Goal: Contribute content

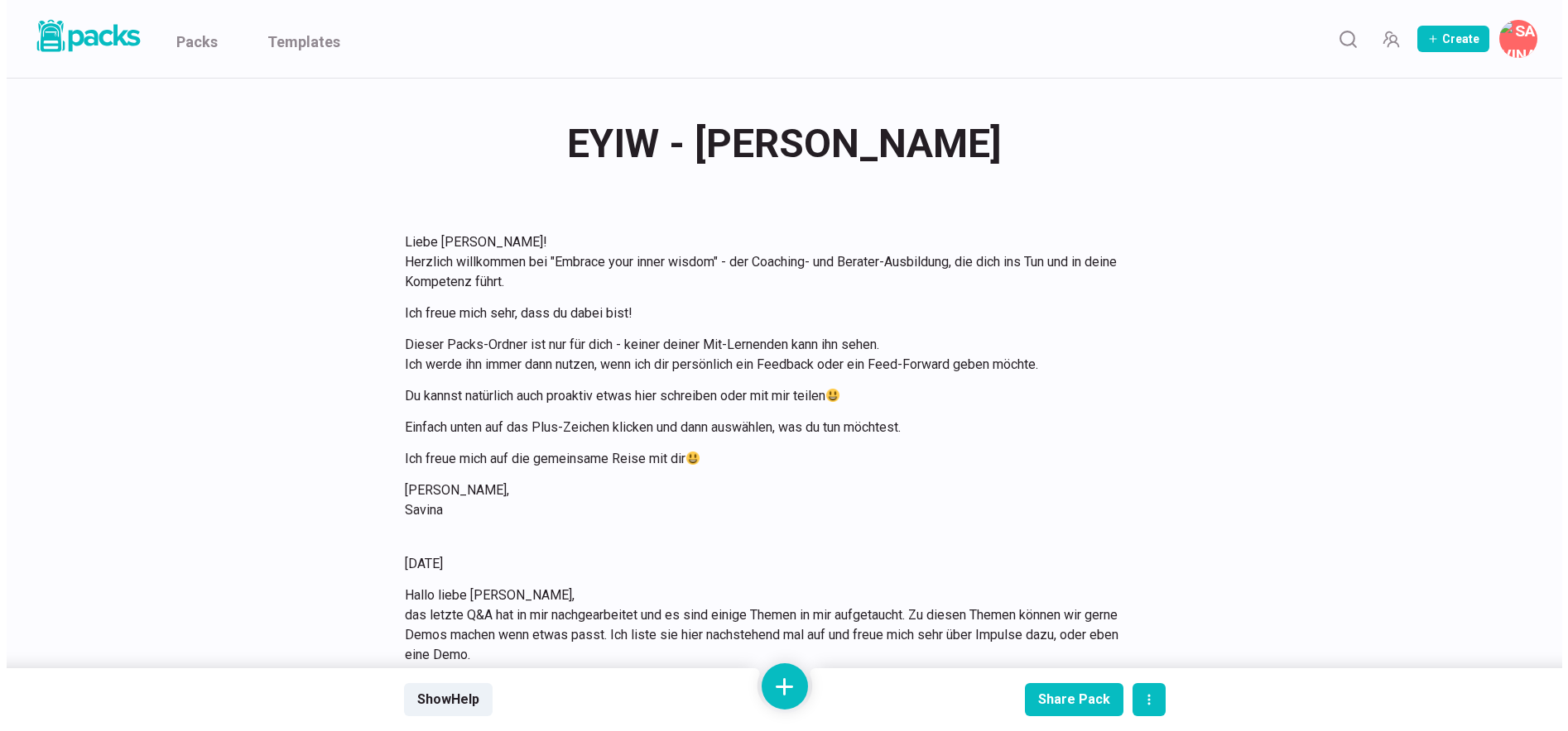
scroll to position [16153, 0]
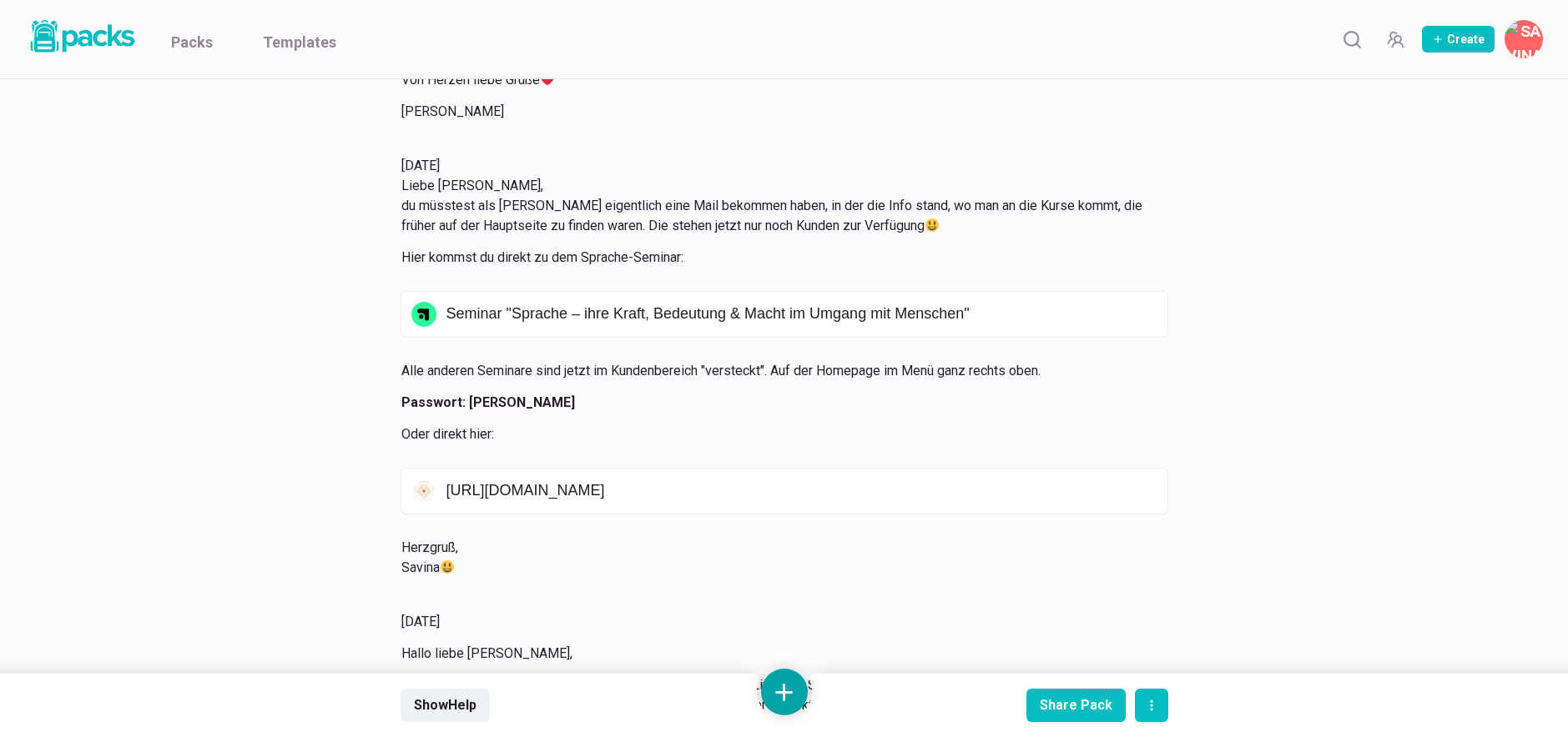
click at [788, 700] on button at bounding box center [784, 693] width 47 height 47
click at [789, 516] on button "Add text" at bounding box center [784, 516] width 149 height 41
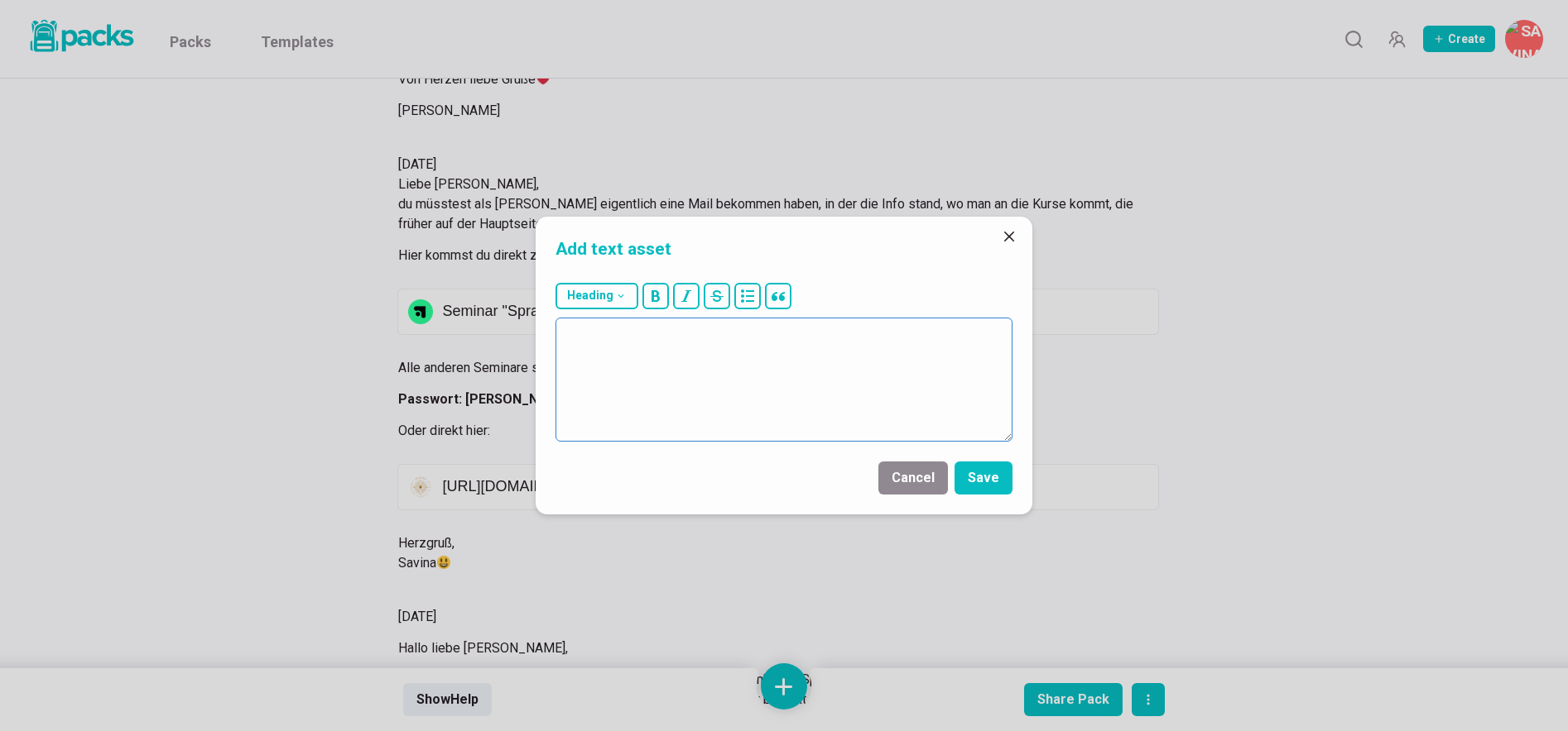
click at [799, 379] on textarea at bounding box center [784, 380] width 457 height 124
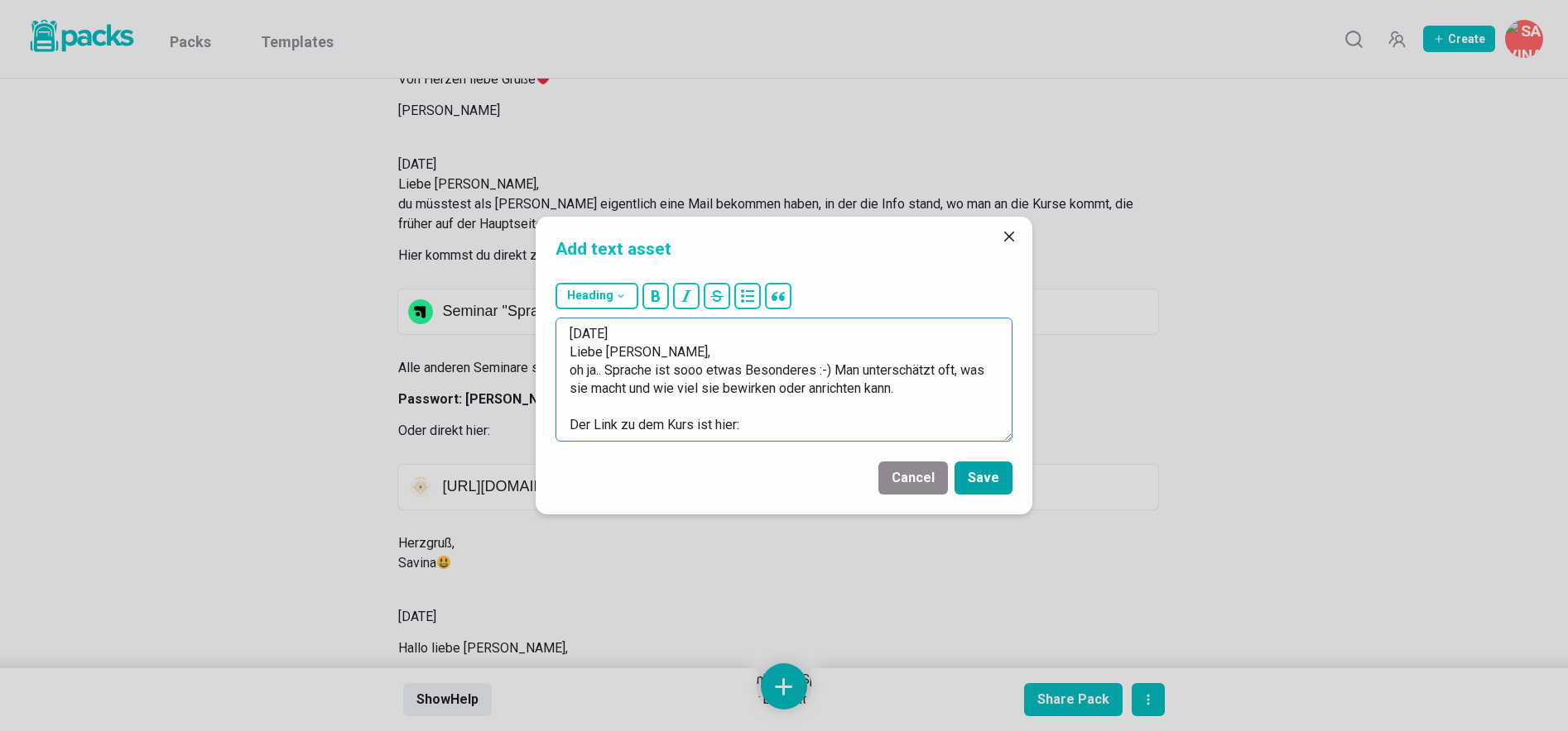
type textarea "[DATE] Liebe [PERSON_NAME], oh ja.. Sprache ist sooo etwas Besonderes :-) Man u…"
click at [975, 479] on button "Save" at bounding box center [983, 478] width 58 height 33
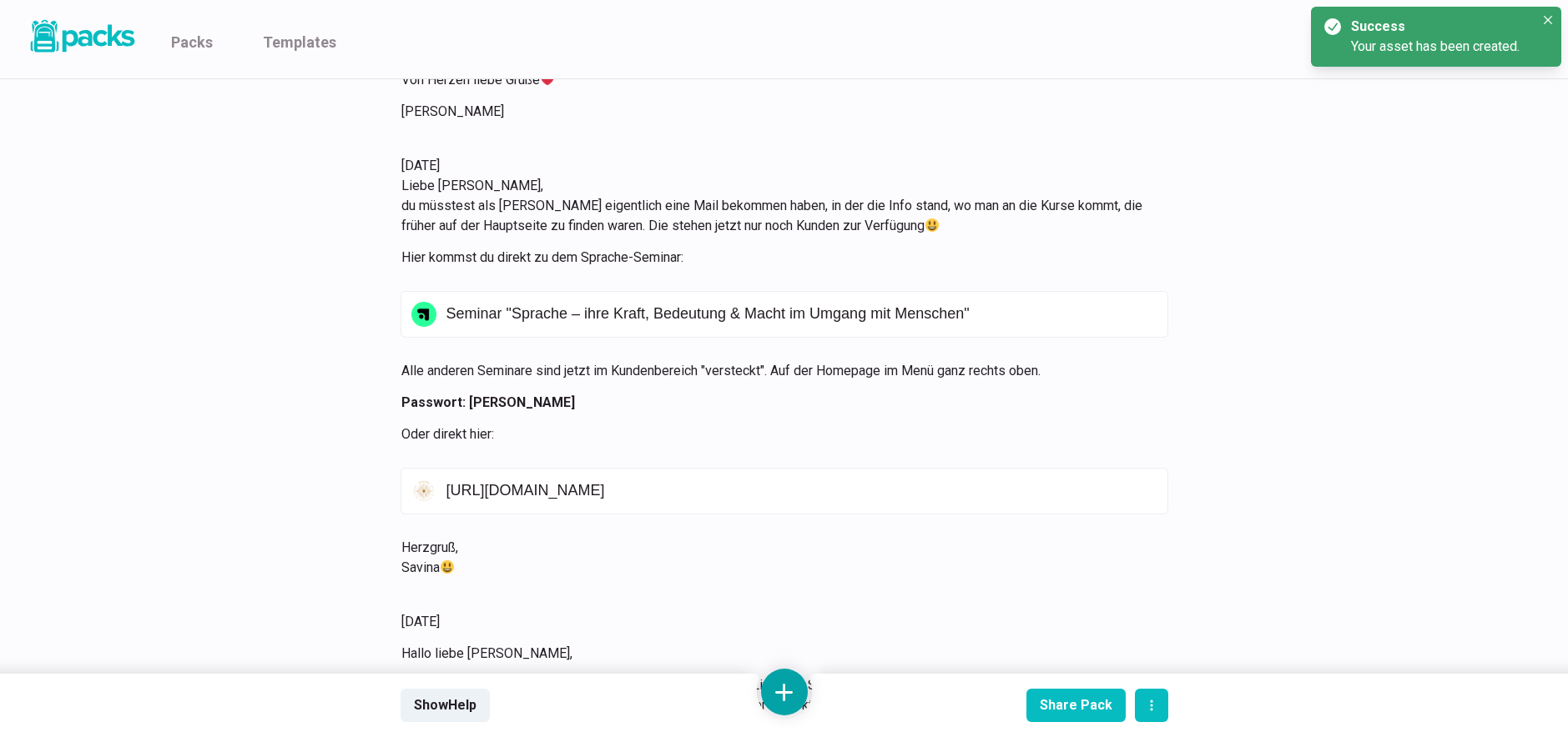
click at [789, 688] on button at bounding box center [784, 693] width 47 height 47
click at [802, 570] on button "Add link" at bounding box center [784, 558] width 149 height 43
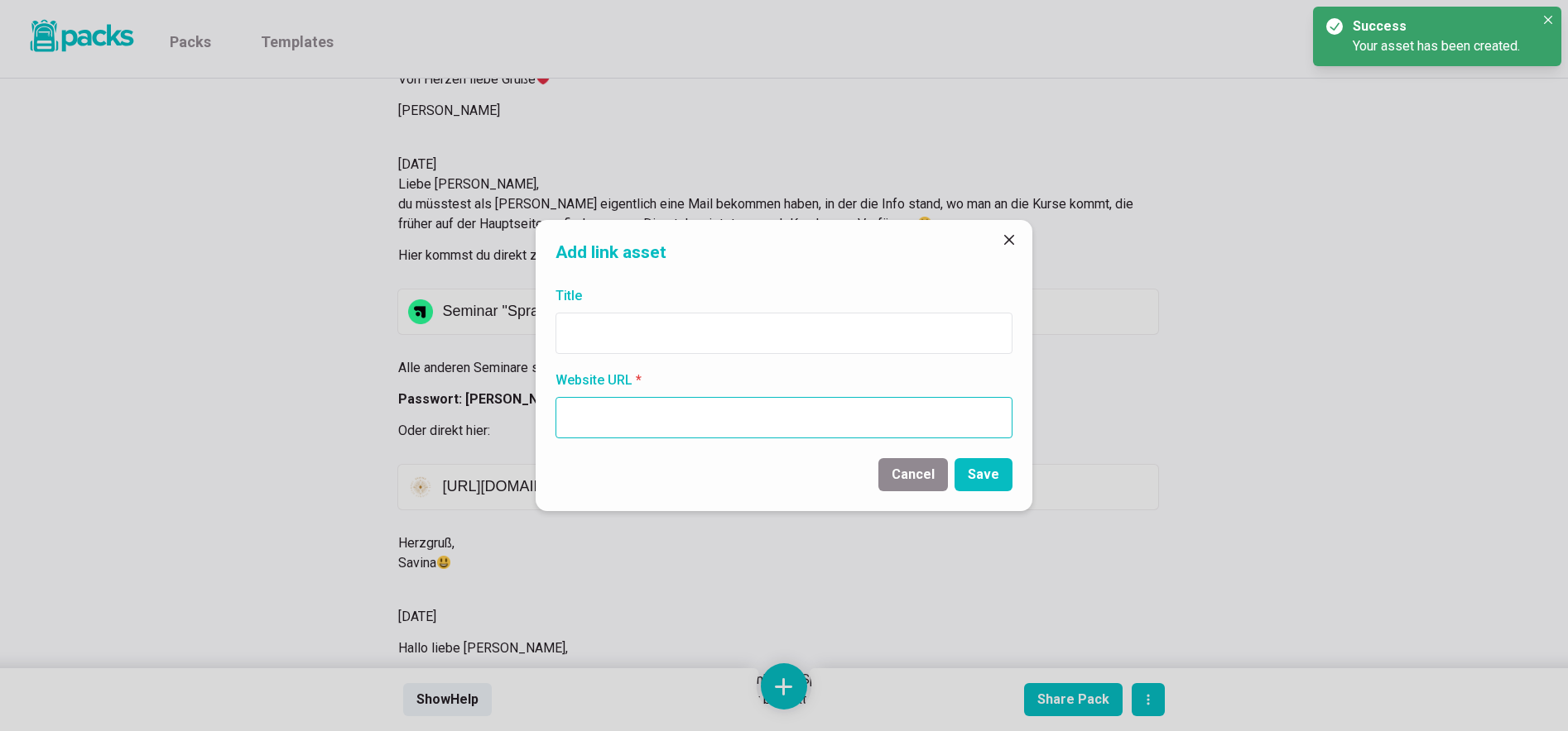
paste input "[URL][DOMAIN_NAME]"
type input "[URL][DOMAIN_NAME]"
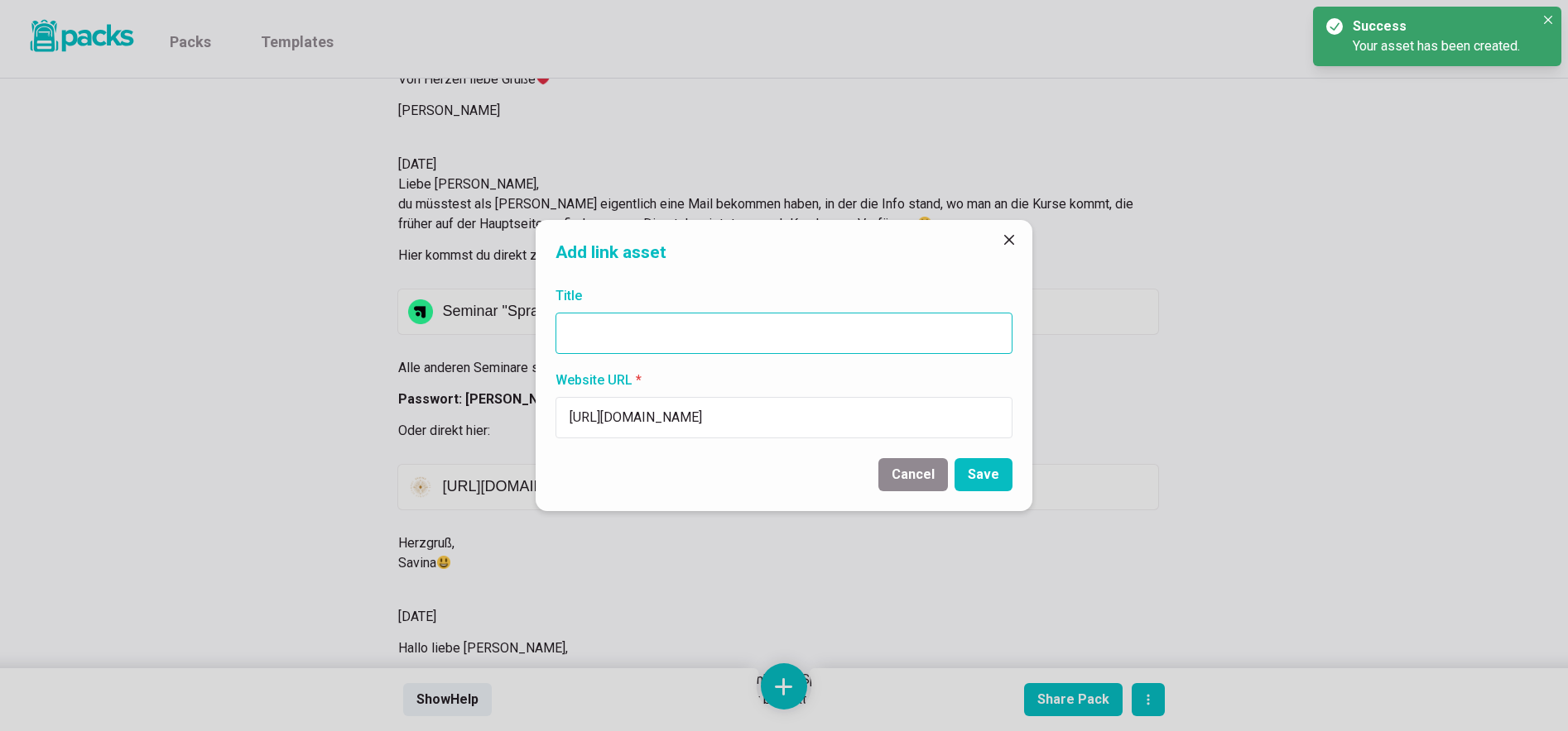
click at [676, 337] on input "Title" at bounding box center [784, 334] width 457 height 41
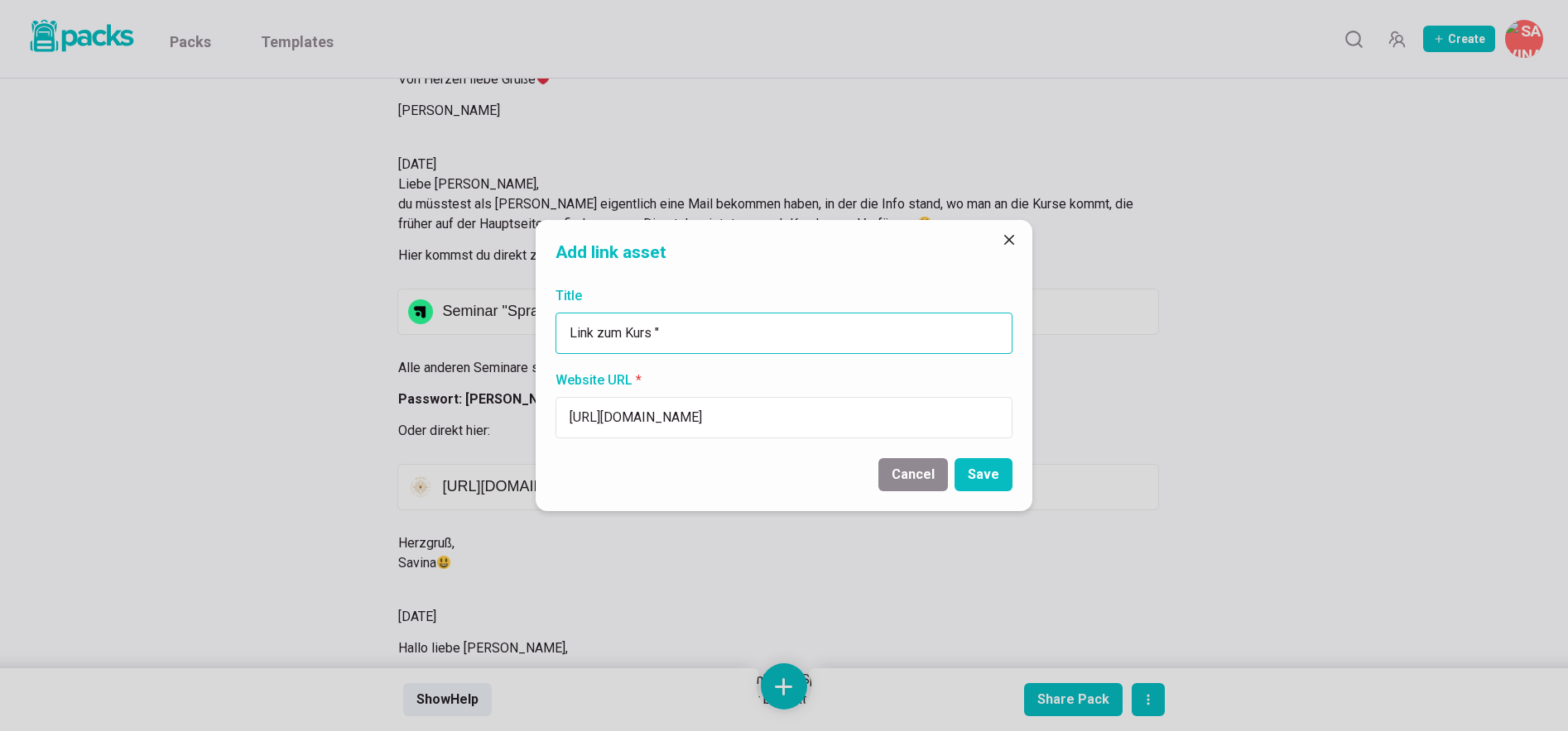
paste input "Sprache – ihre Kraft, Bedeutung & Macht im Umgang mit Menschen"
type input "Link zum Kurs "Sprache – ihre Kraft, Bedeutung & Macht im Umgang mit Menschen""
click at [985, 472] on button "Save" at bounding box center [983, 475] width 58 height 33
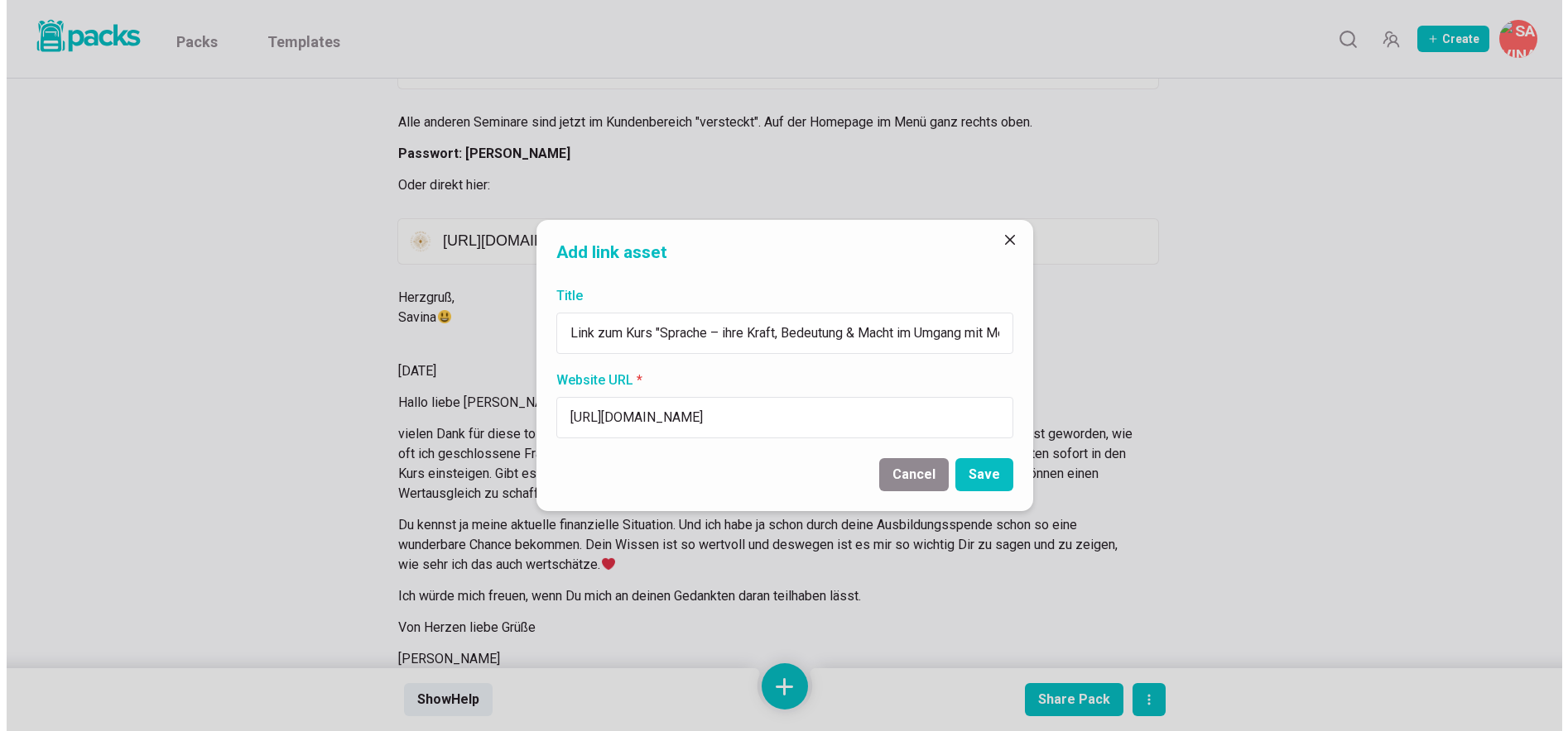
scroll to position [16414, 0]
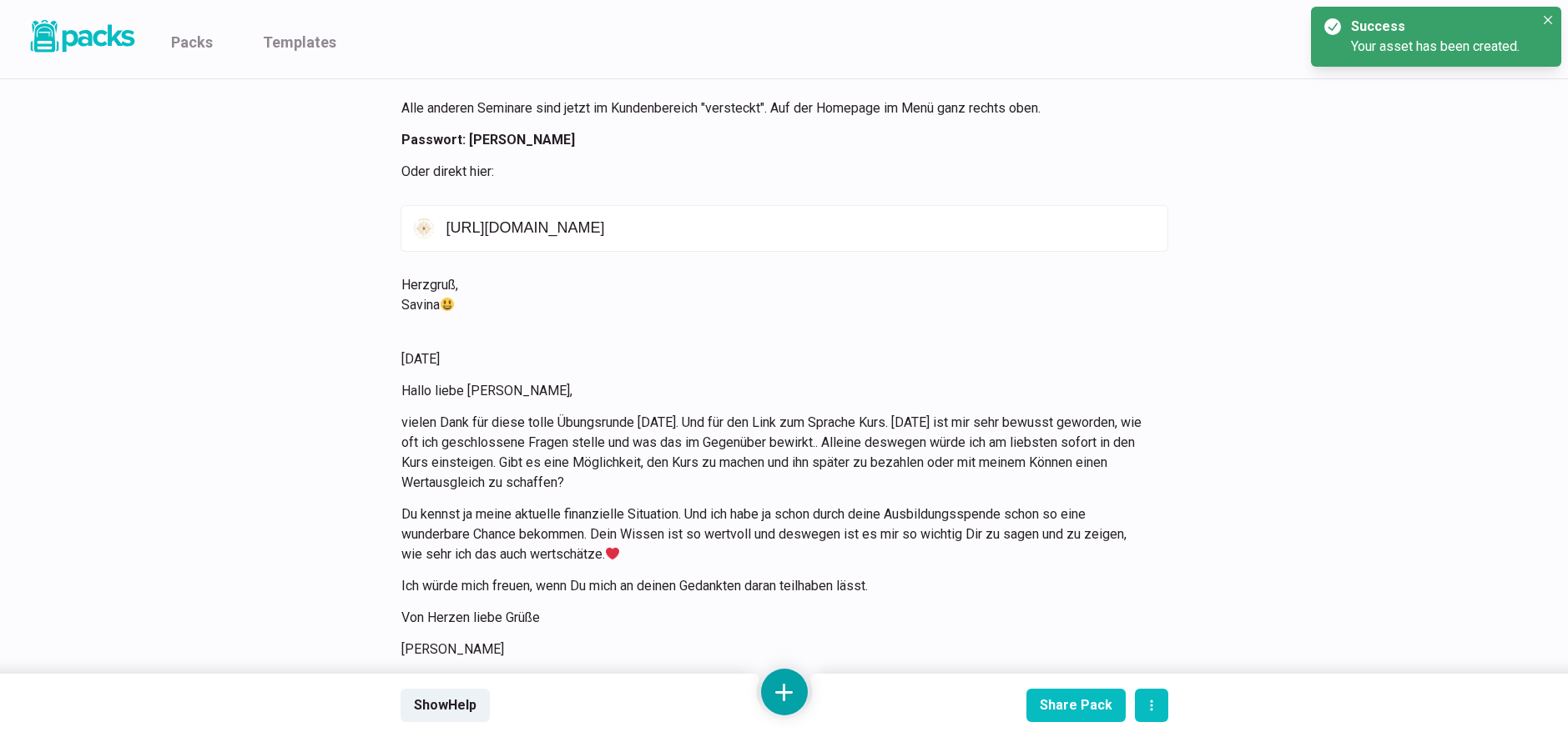
click at [772, 694] on button at bounding box center [784, 693] width 47 height 47
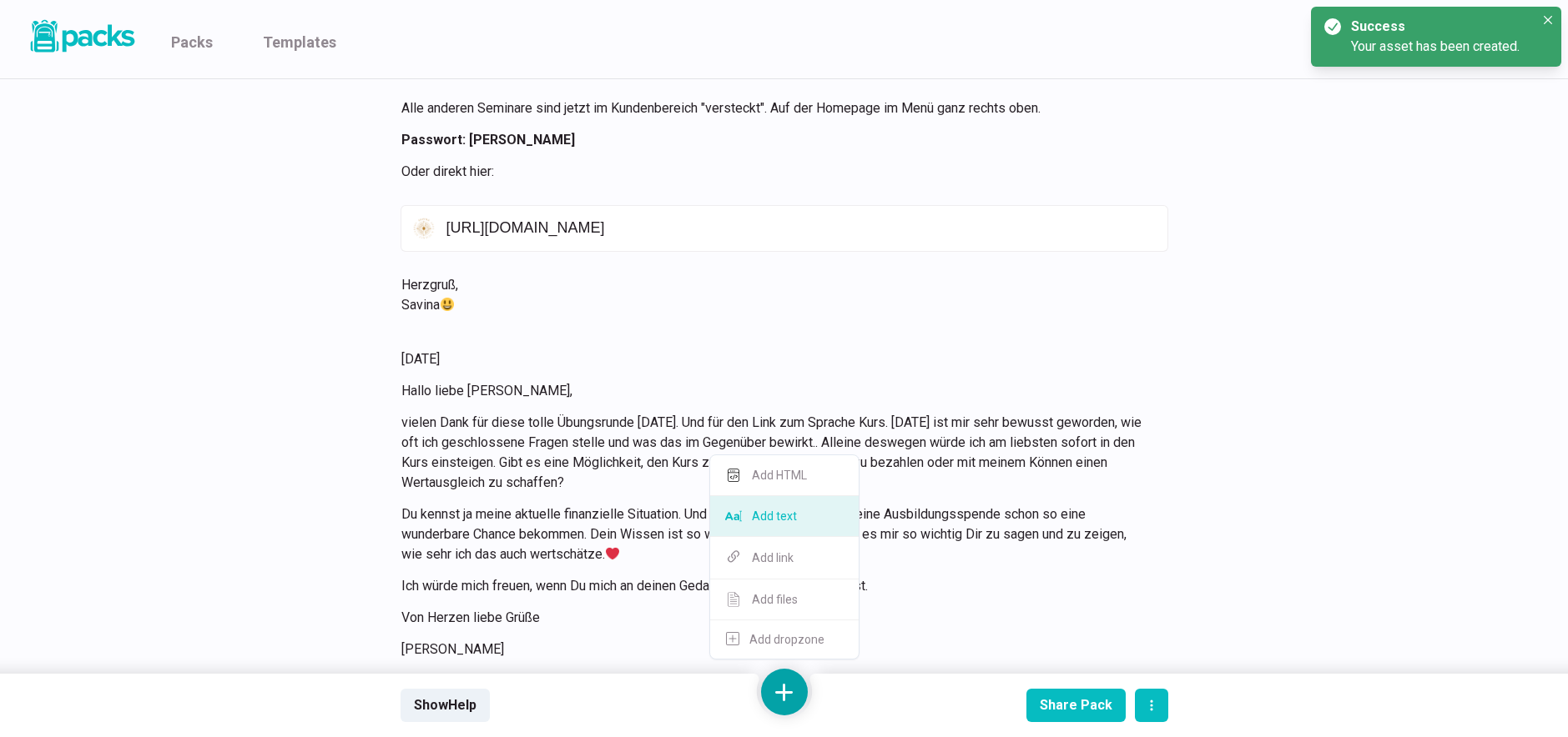
click at [797, 519] on button "Add text" at bounding box center [784, 516] width 149 height 41
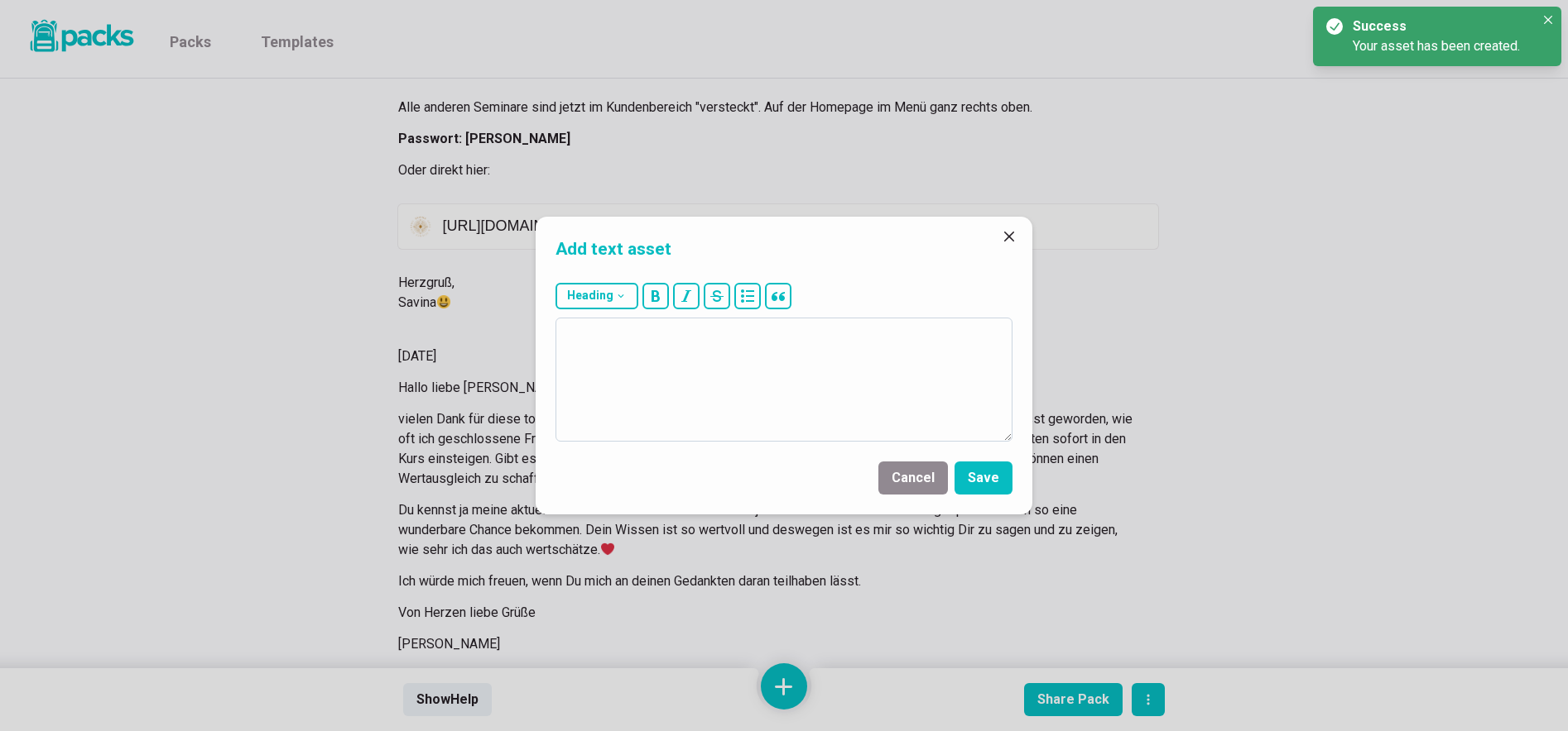
click at [814, 393] on textarea at bounding box center [784, 380] width 457 height 124
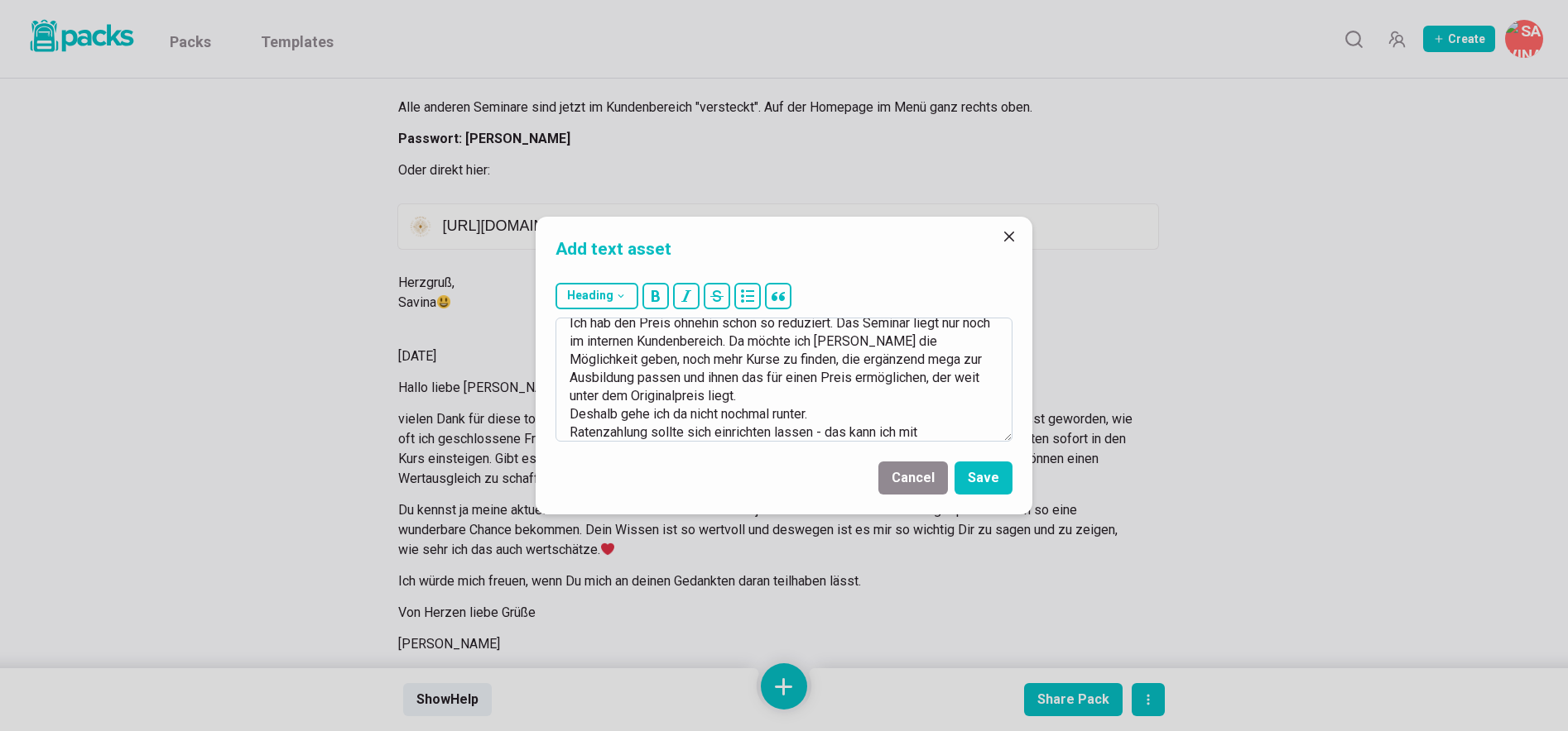
scroll to position [29, 0]
click at [597, 434] on textarea "Ich hab den Preis ohnehin schon so reduziert. Das Seminar liegt nur noch im int…" at bounding box center [784, 380] width 457 height 124
click at [849, 429] on textarea "Ich hab den Preis ohnehin schon so reduziert. Das Seminar liegt nur noch im int…" at bounding box center [784, 380] width 457 height 124
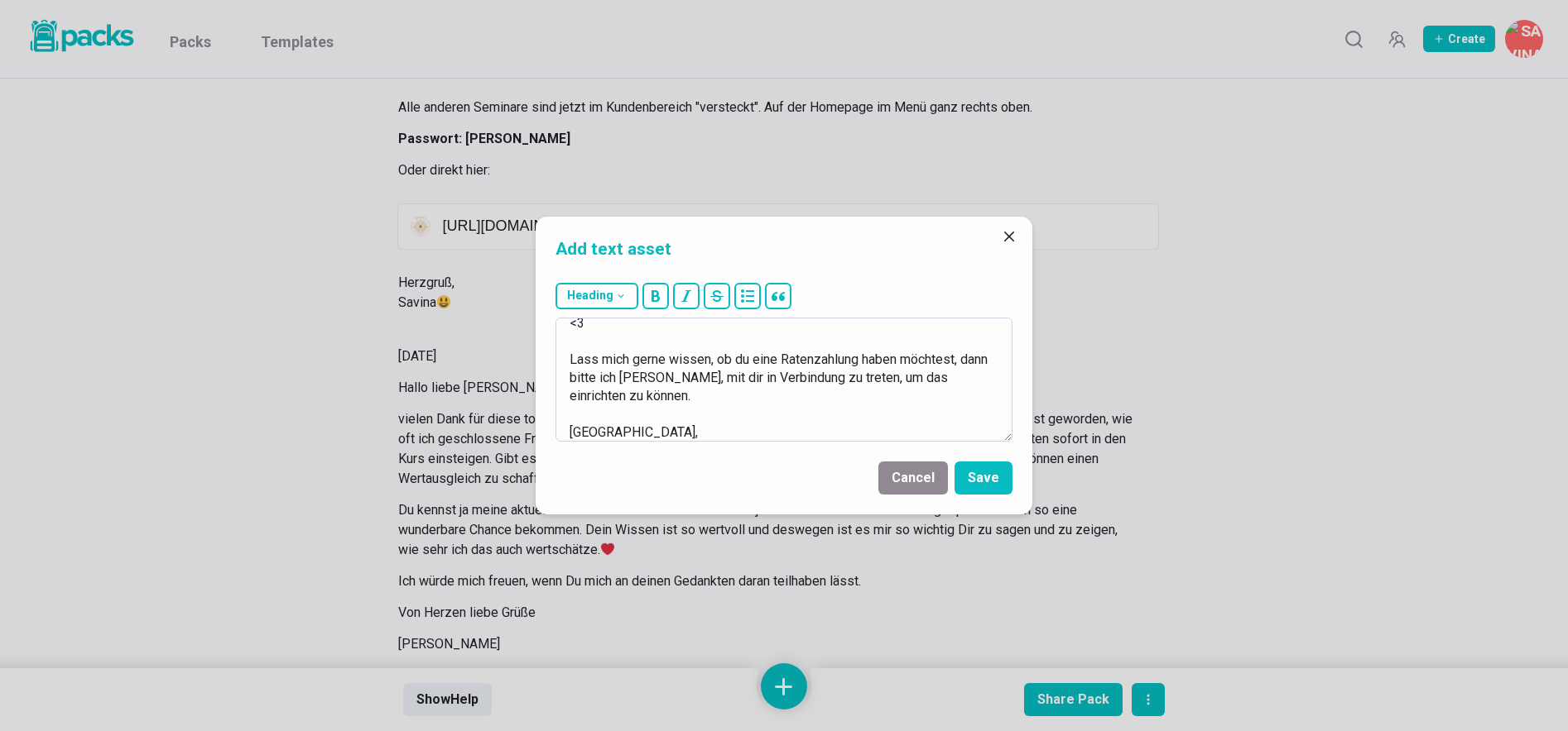
scroll to position [266, 0]
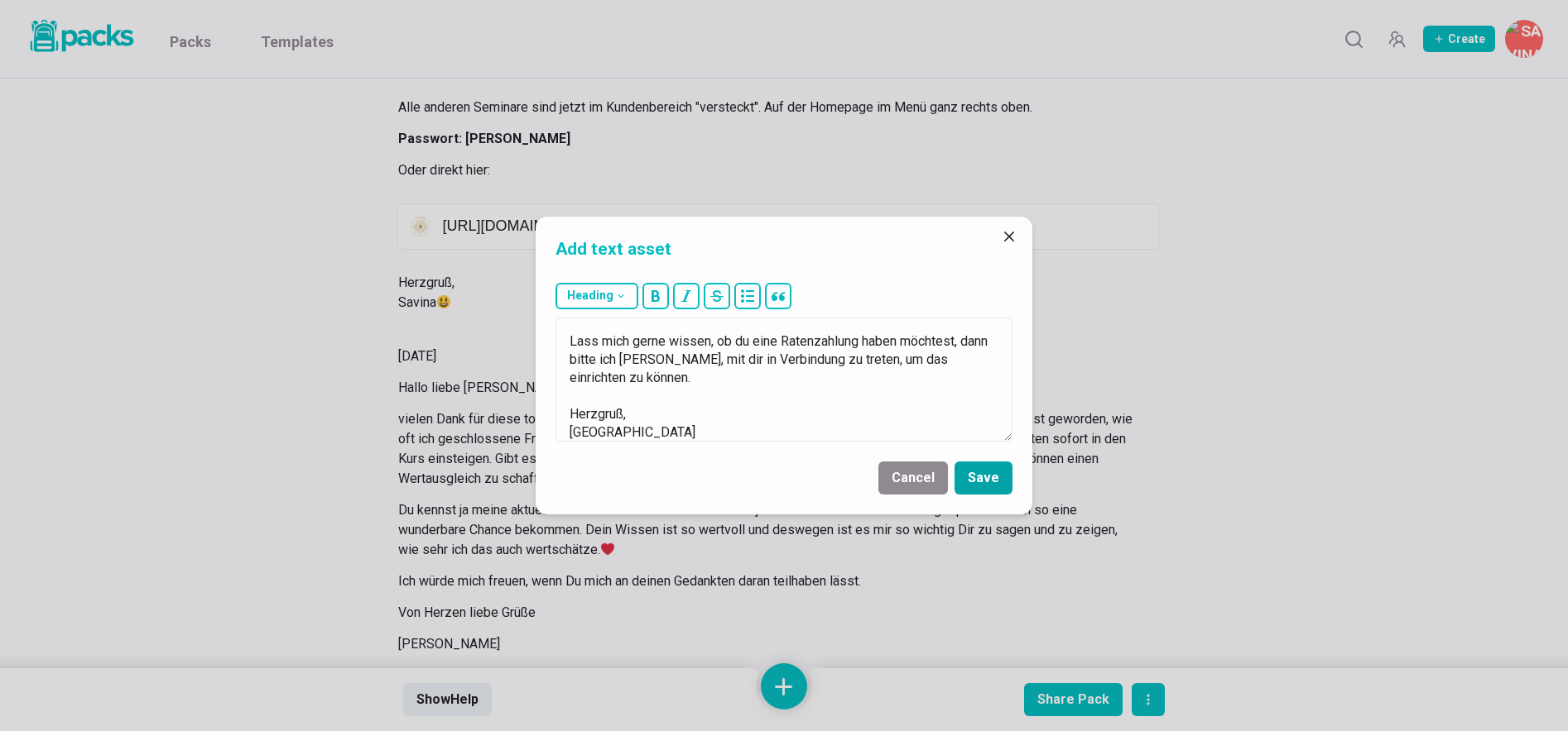
type textarea "Ich hab den Preis ohnehin schon so reduziert. Das Seminar liegt nur noch im int…"
click at [996, 484] on button "Save" at bounding box center [983, 478] width 58 height 33
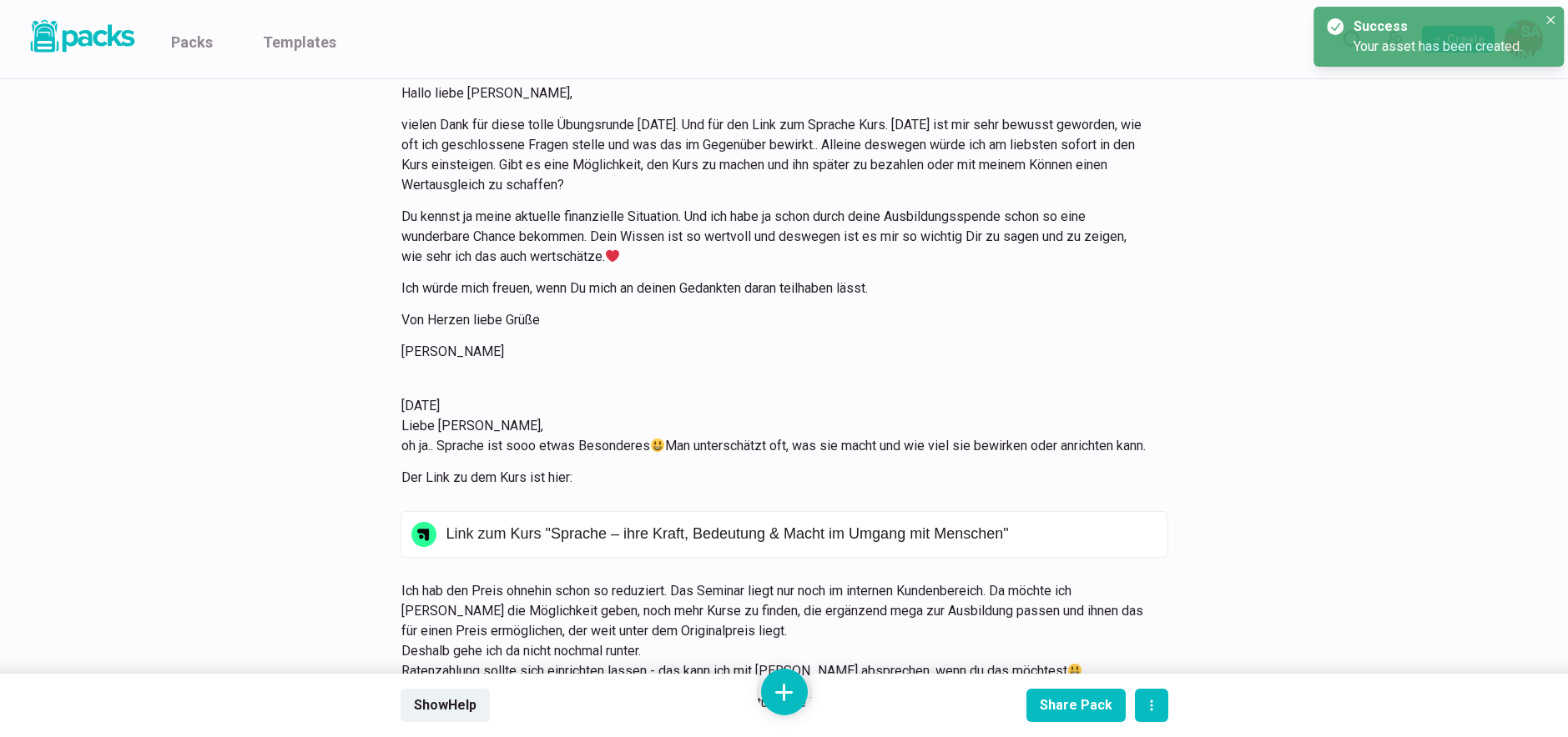
scroll to position [16858, 0]
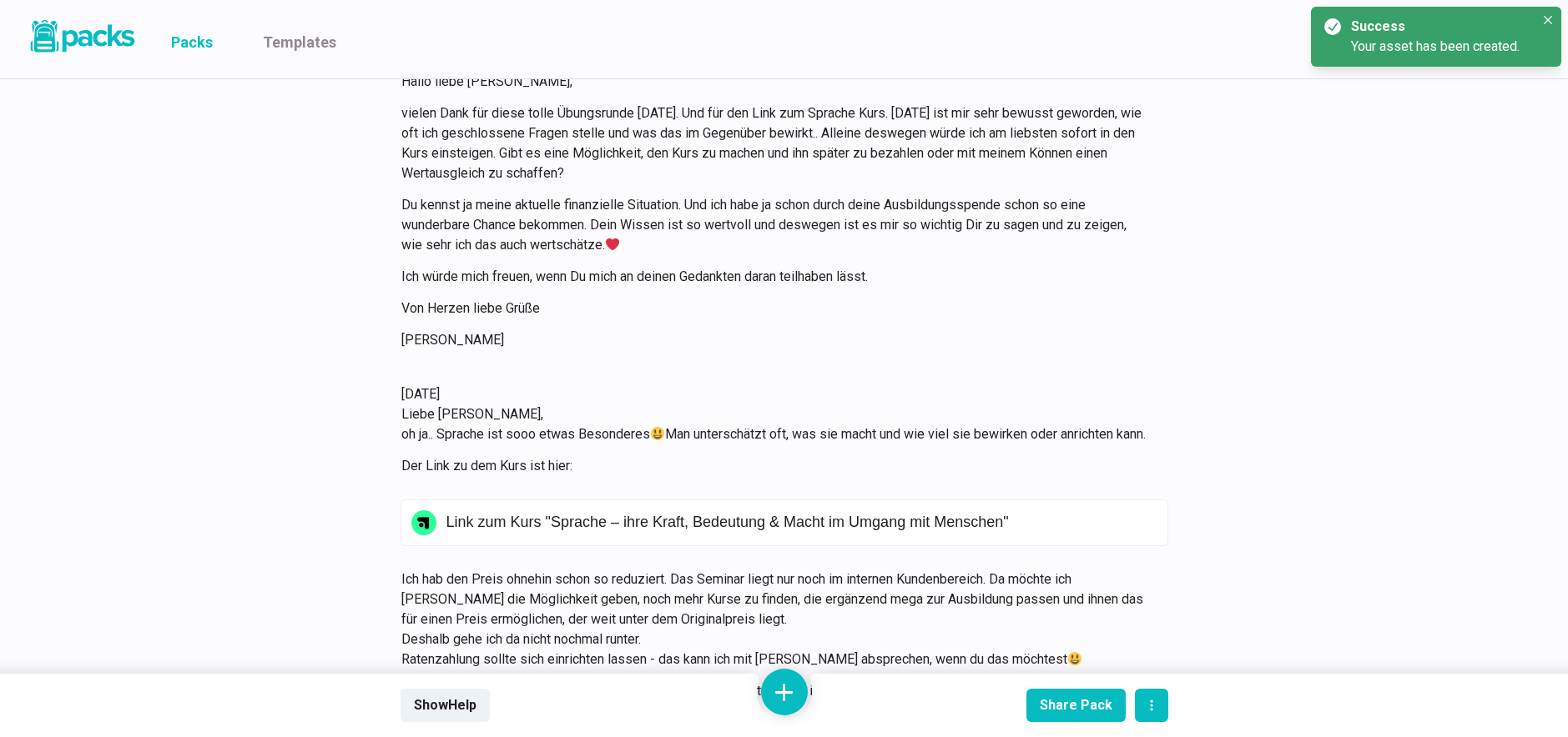
click at [200, 42] on link "Packs" at bounding box center [192, 39] width 42 height 78
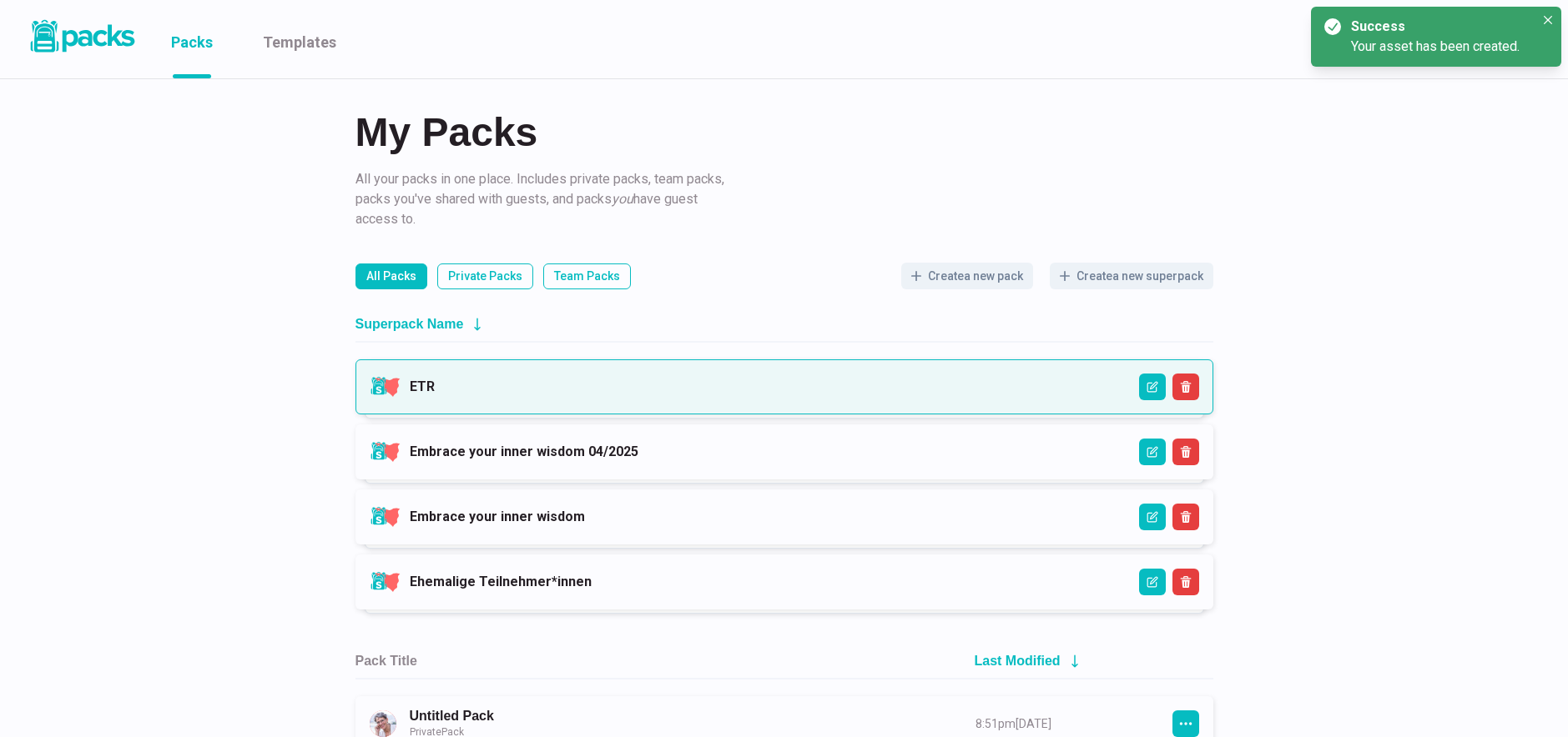
click at [435, 379] on link "ETR" at bounding box center [422, 387] width 25 height 16
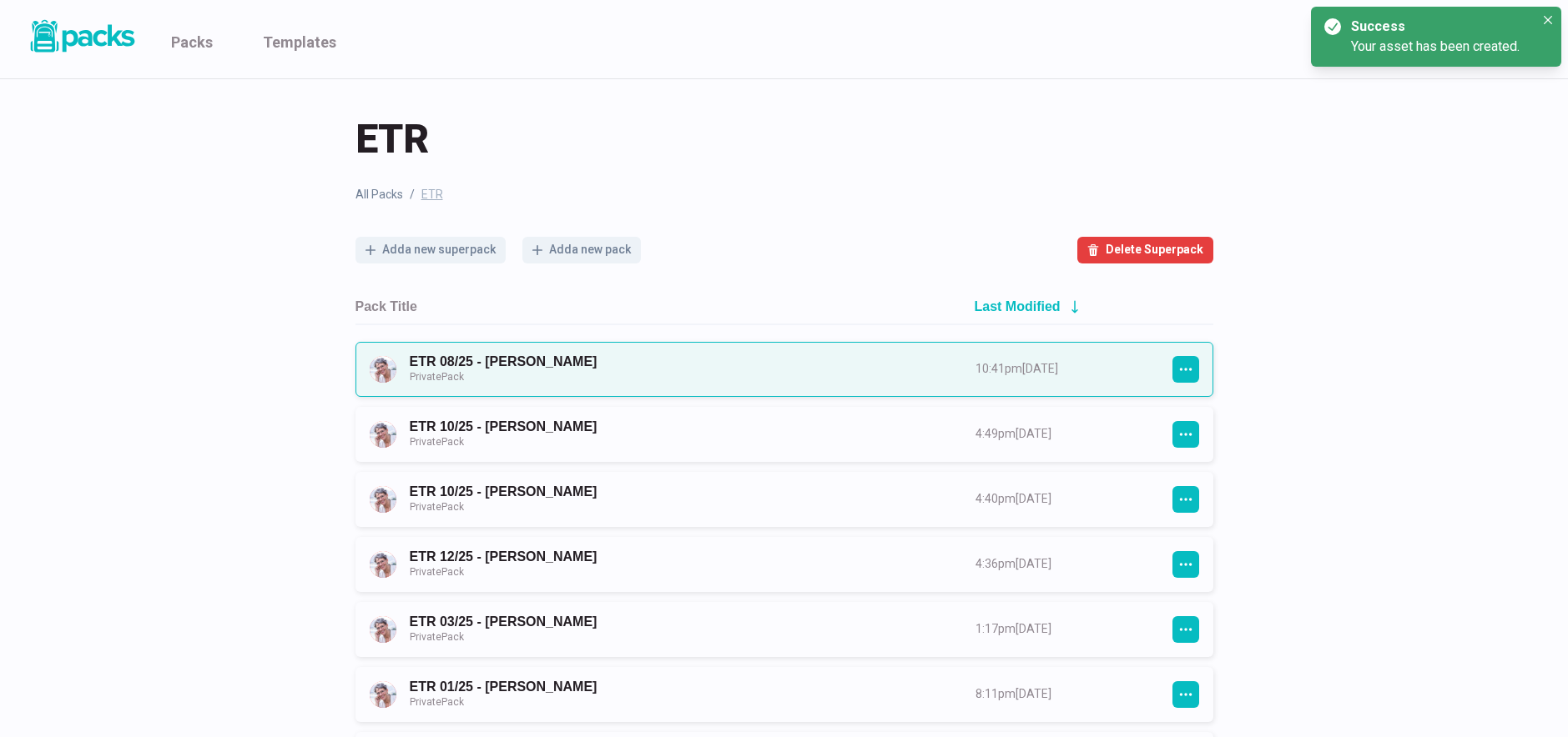
click at [717, 366] on link "ETR 08/25 - [PERSON_NAME] Private Pack" at bounding box center [677, 369] width 536 height 31
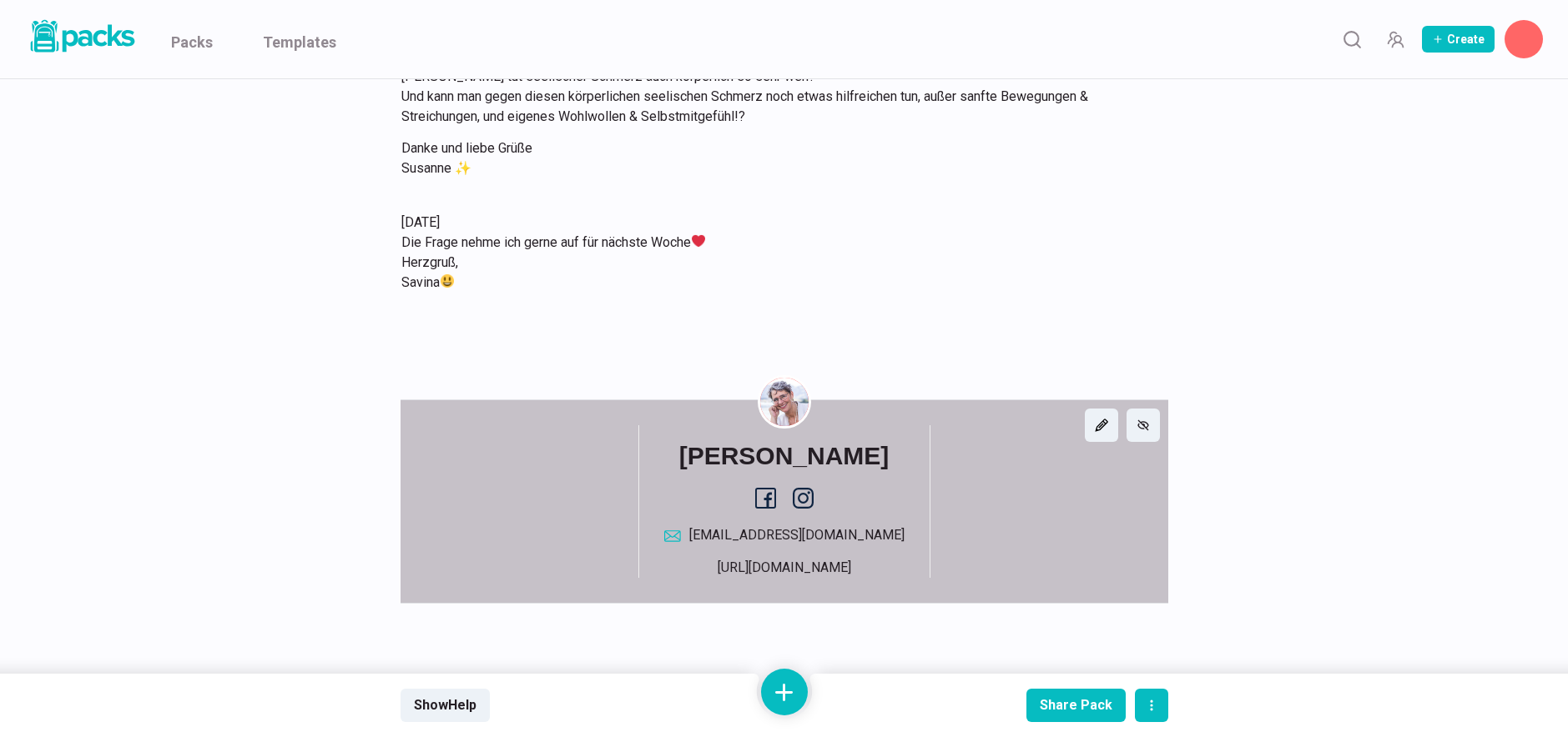
scroll to position [5736, 0]
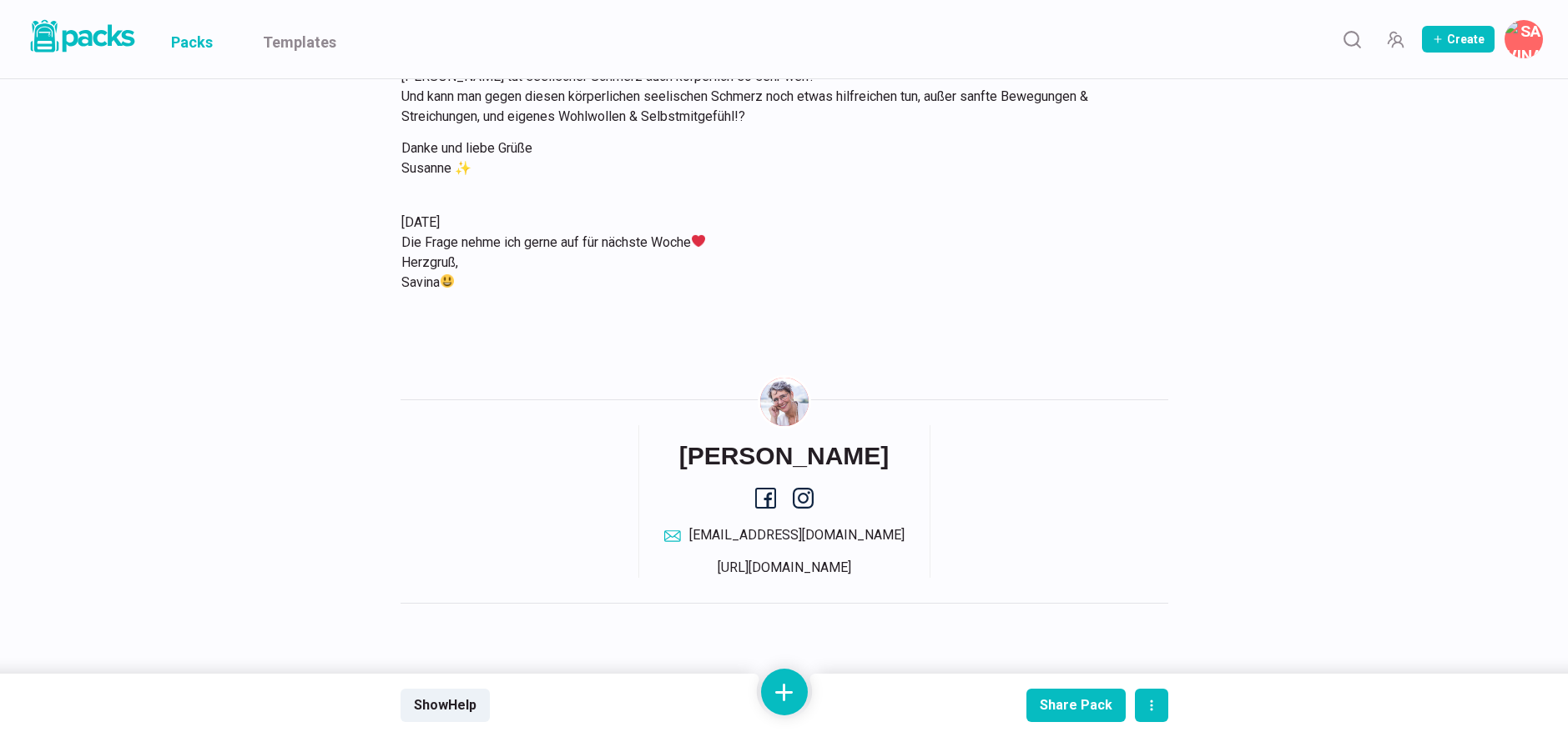
click at [184, 42] on link "Packs" at bounding box center [192, 39] width 42 height 78
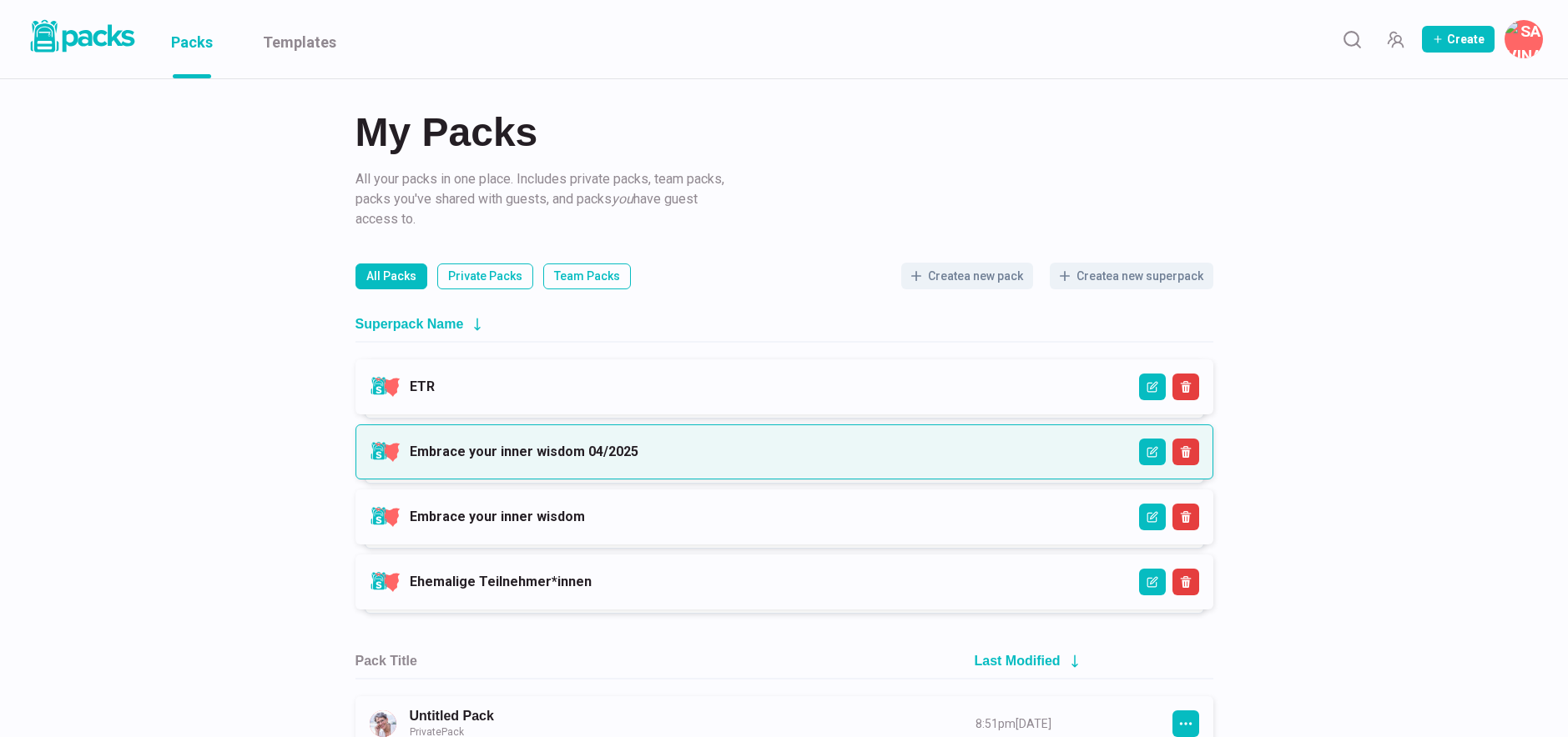
click at [564, 444] on link "Embrace your inner wisdom 04/2025" at bounding box center [524, 452] width 229 height 16
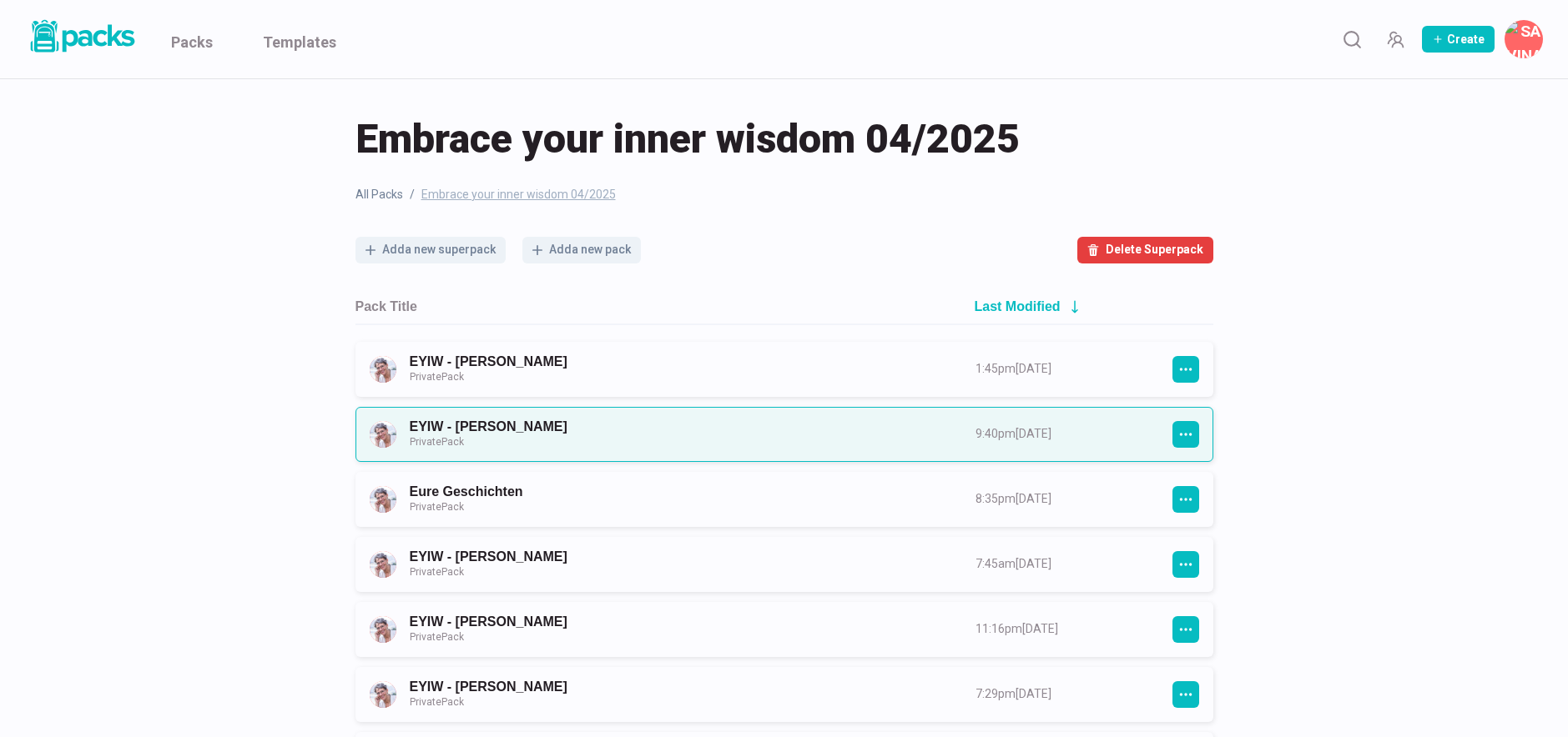
click at [624, 428] on link "EYIW - [PERSON_NAME] Private Pack" at bounding box center [677, 435] width 536 height 31
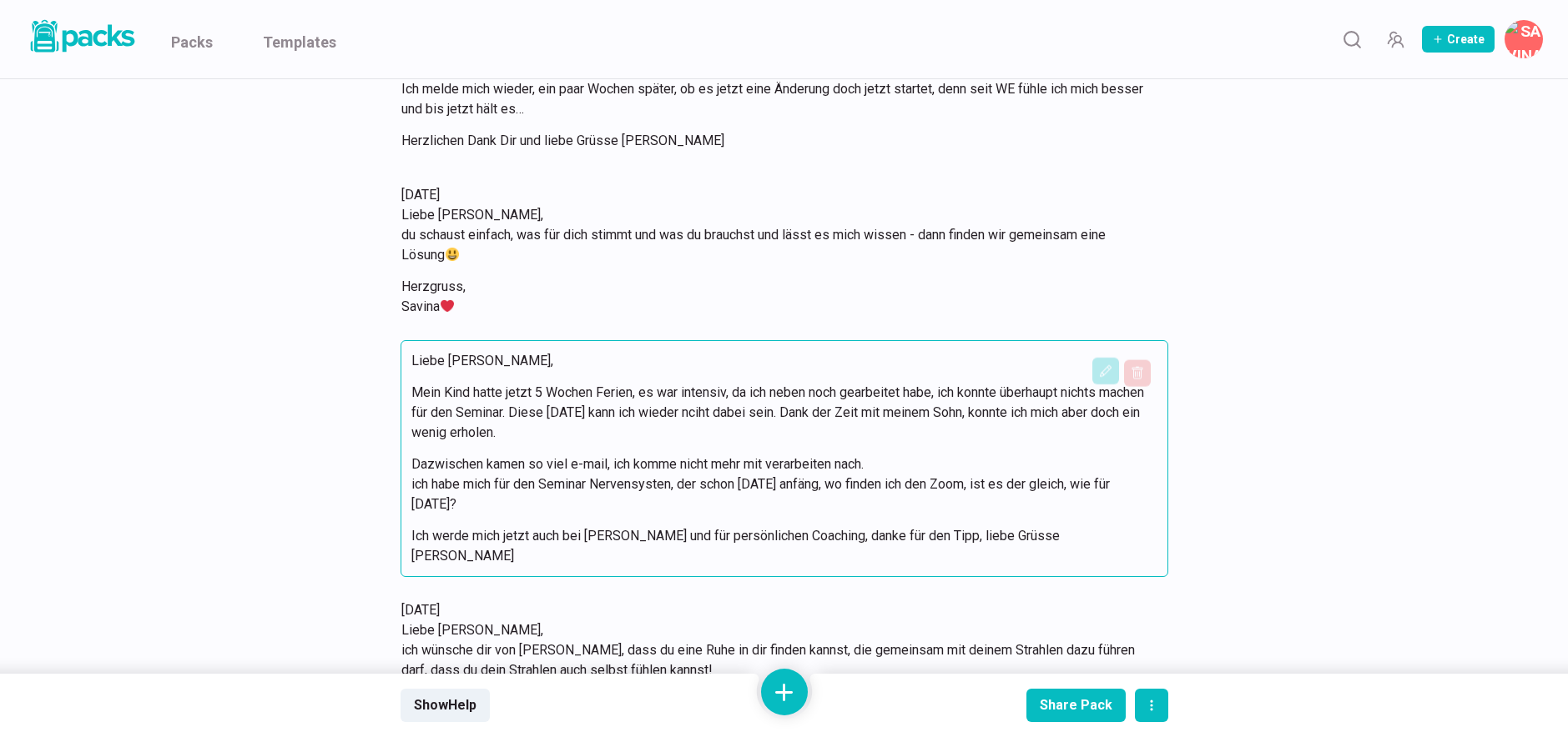
scroll to position [1944, 0]
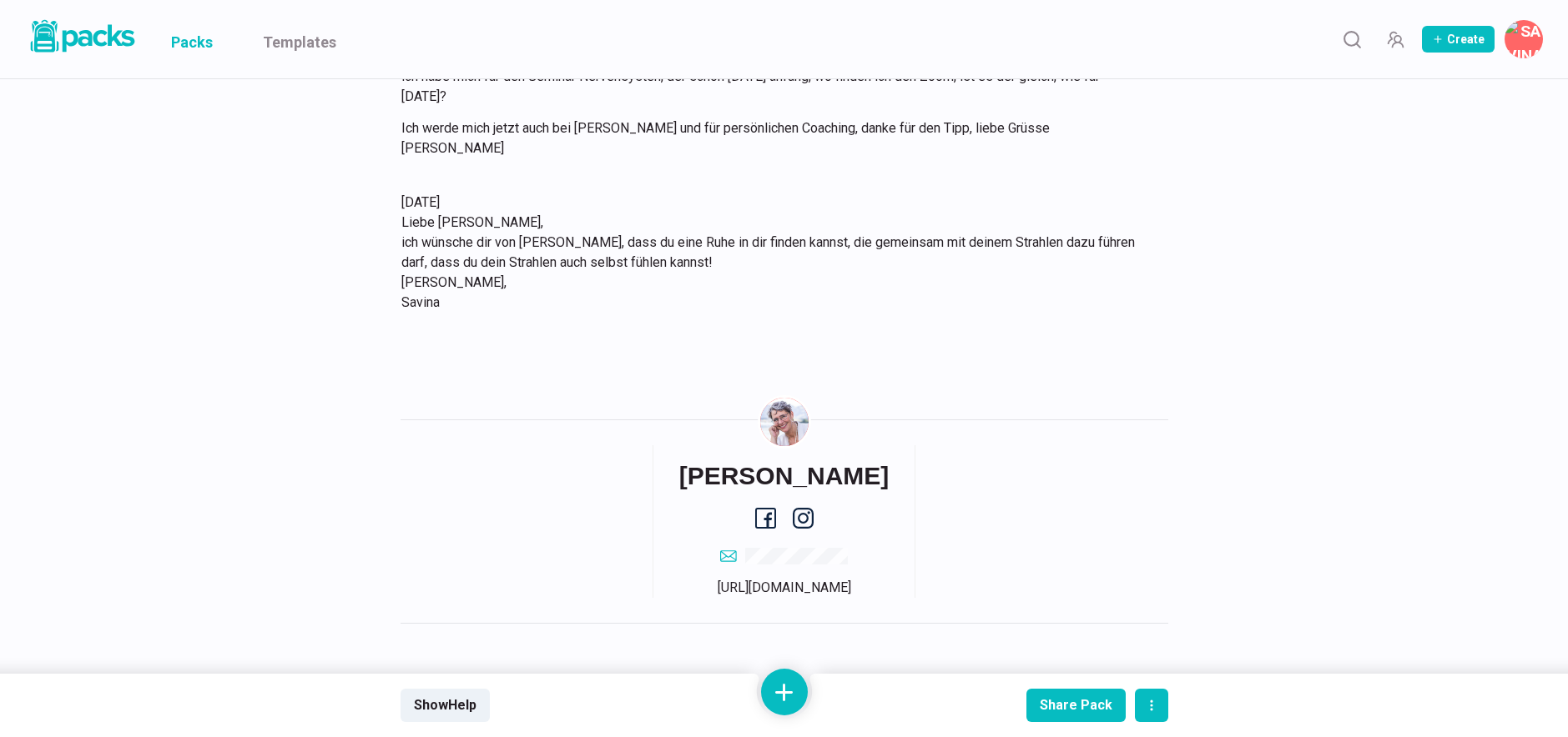
click at [191, 36] on link "Packs" at bounding box center [192, 39] width 42 height 78
